Goal: Use online tool/utility: Utilize a website feature to perform a specific function

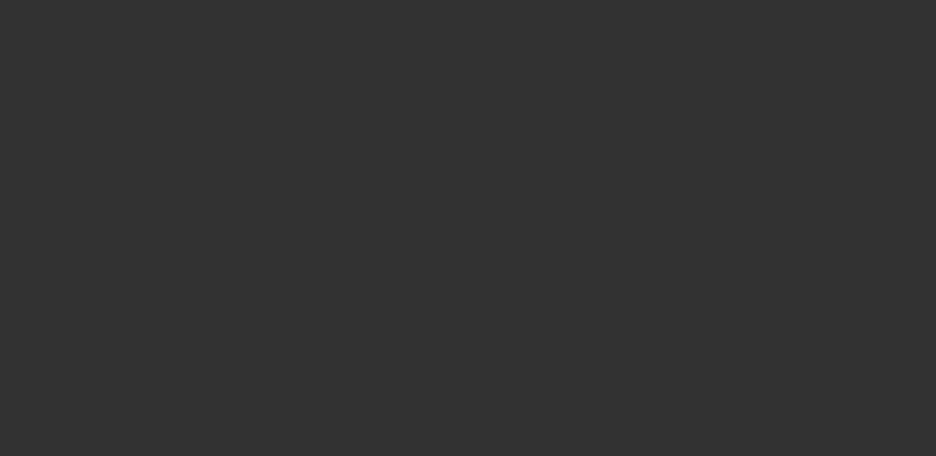
select select "0.1"
select select "2"
select select "0.1"
select select "4"
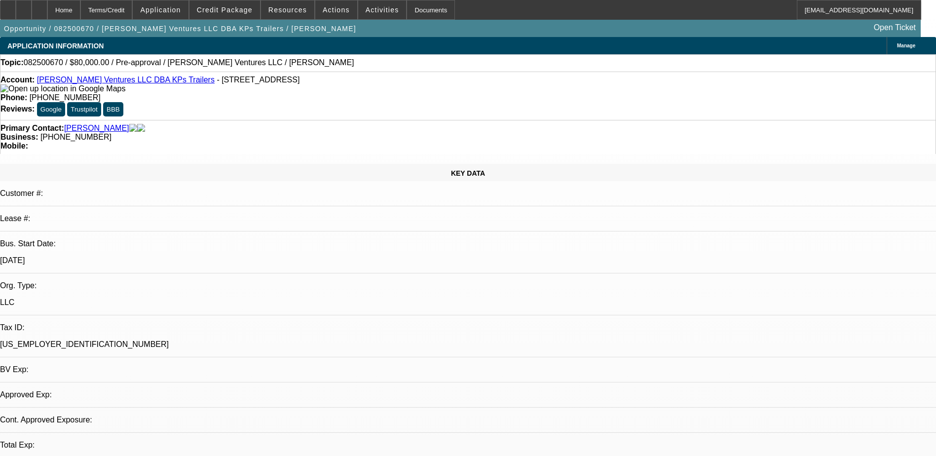
select select "0"
select select "2"
select select "0.1"
select select "4"
